Goal: Complete application form

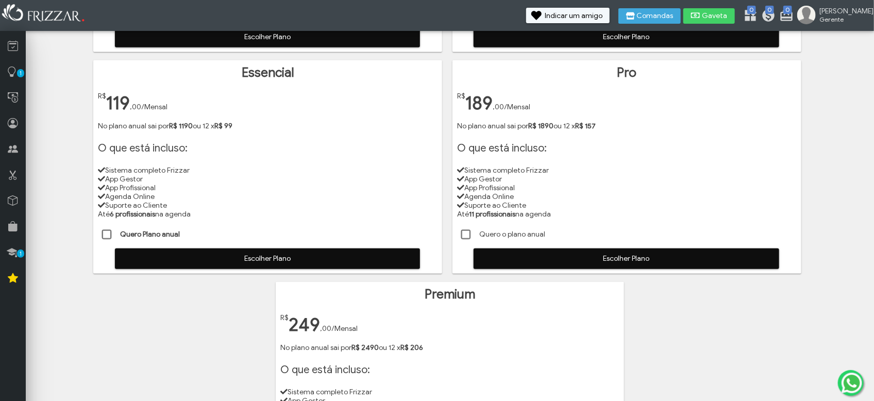
click at [529, 258] on span "Escolher Plano" at bounding box center [626, 258] width 291 height 15
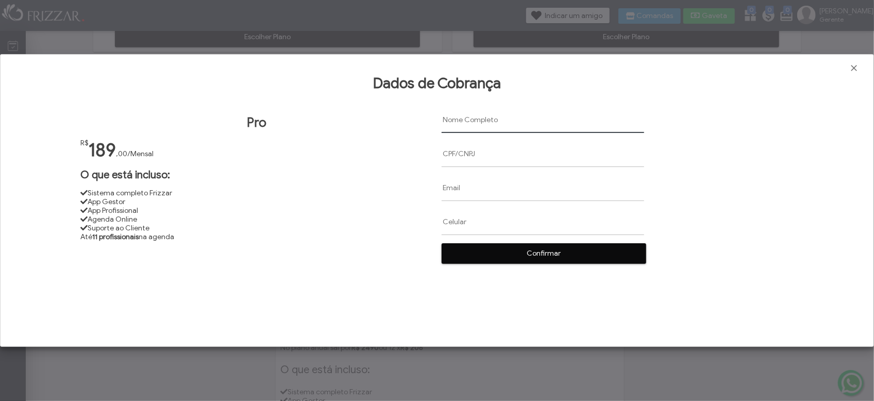
click at [464, 122] on input "text" at bounding box center [543, 120] width 203 height 26
paste input "[PERSON_NAME] [PERSON_NAME]"
click at [444, 118] on input "[PERSON_NAME] [PERSON_NAME]" at bounding box center [543, 120] width 203 height 26
type input "[PERSON_NAME] [PERSON_NAME]"
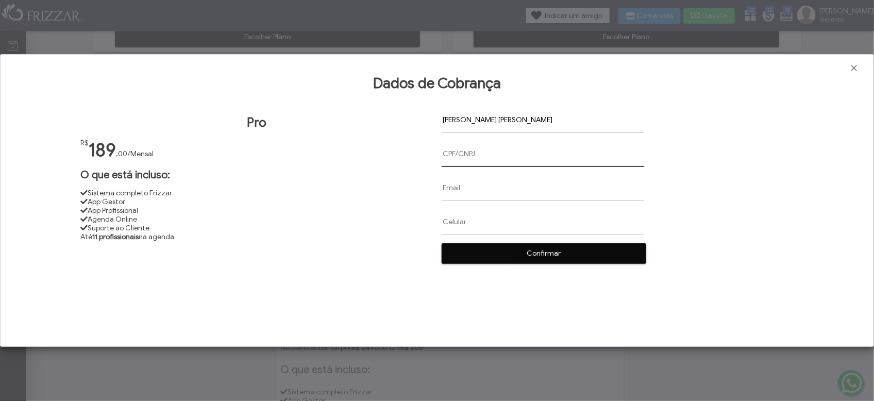
click at [448, 159] on input "text" at bounding box center [543, 154] width 203 height 26
paste input "131.693.496.94"
type input "131.693.496.94"
paste input "[EMAIL_ADDRESS][DOMAIN_NAME]"
click at [445, 188] on input "[EMAIL_ADDRESS][DOMAIN_NAME]" at bounding box center [543, 188] width 203 height 26
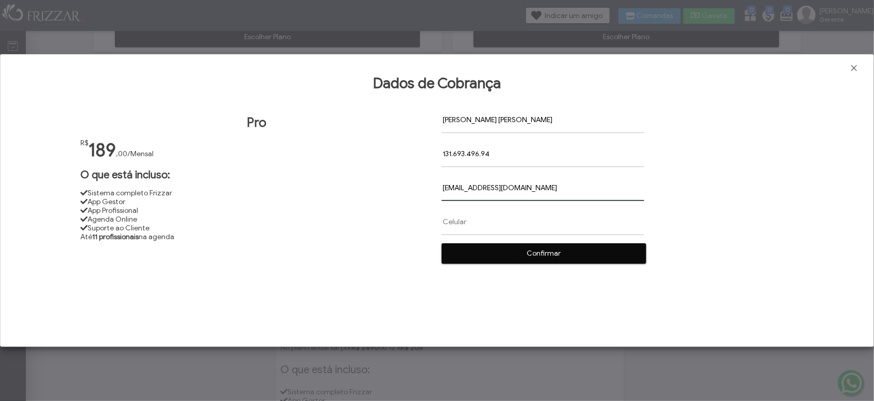
type input "[EMAIL_ADDRESS][DOMAIN_NAME]"
click at [444, 223] on input "text" at bounding box center [543, 222] width 203 height 26
paste input "[PHONE_NUMBER]"
type input "[PHONE_NUMBER]"
drag, startPoint x: 470, startPoint y: 254, endPoint x: 498, endPoint y: 239, distance: 31.6
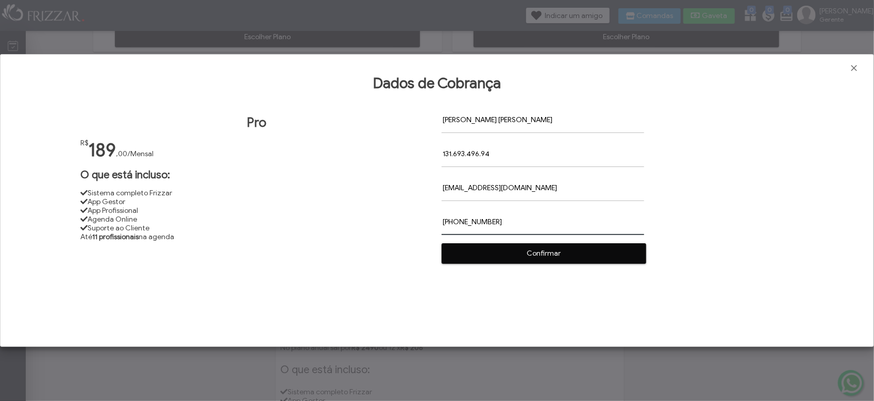
click at [473, 253] on span "Confirmar" at bounding box center [544, 253] width 190 height 15
